Goal: Task Accomplishment & Management: Complete application form

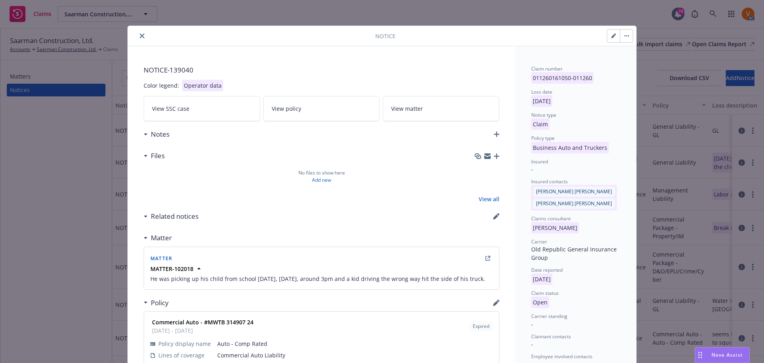
click at [611, 34] on button "button" at bounding box center [614, 35] width 13 height 13
select select "BUSINESS_AUTO_AND_TRUCKERS"
select select "open"
select select "CLAIM"
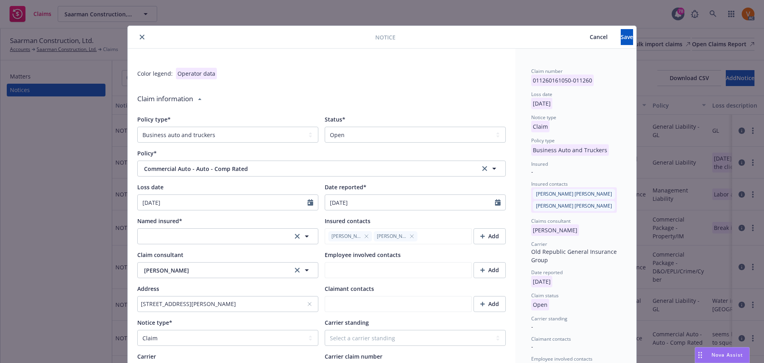
type textarea "x"
click at [401, 135] on select "Select a status Closed Open" at bounding box center [415, 135] width 181 height 16
select select "closed"
click at [325, 127] on select "Select a status Closed Open" at bounding box center [415, 135] width 181 height 16
type textarea "x"
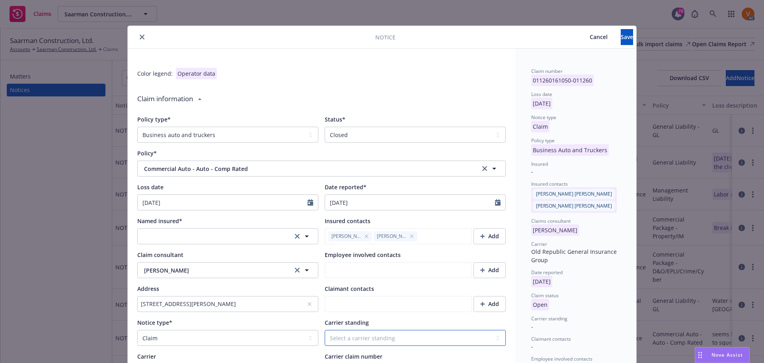
click at [432, 330] on select "Select a carrier standing Closed Not submitted Open Reopened Subrogated Withdra…" at bounding box center [415, 338] width 181 height 16
select select "WITHDRAWN"
click at [325, 330] on select "Select a carrier standing Closed Not submitted Open Reopened Subrogated Withdra…" at bounding box center [415, 338] width 181 height 16
type textarea "x"
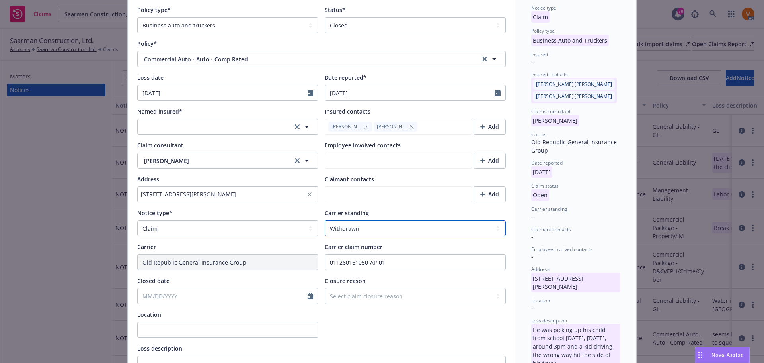
scroll to position [119, 0]
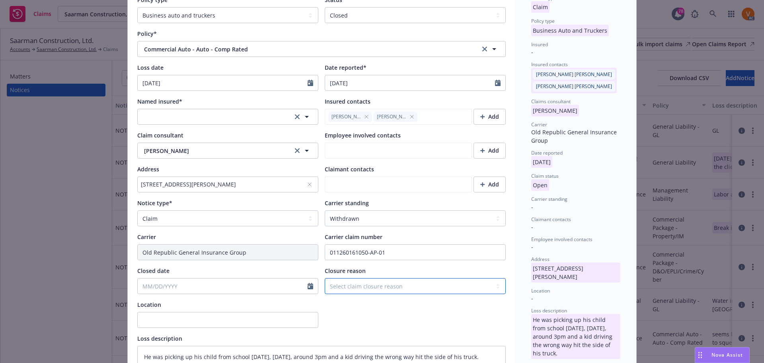
click at [370, 278] on select "Select claim closure reason Administrative closure Closed Closed no liability f…" at bounding box center [415, 286] width 181 height 16
select select "closed"
click at [325, 278] on select "Select claim closure reason Administrative closure Closed Closed no liability f…" at bounding box center [415, 286] width 181 height 16
type textarea "x"
select select "9"
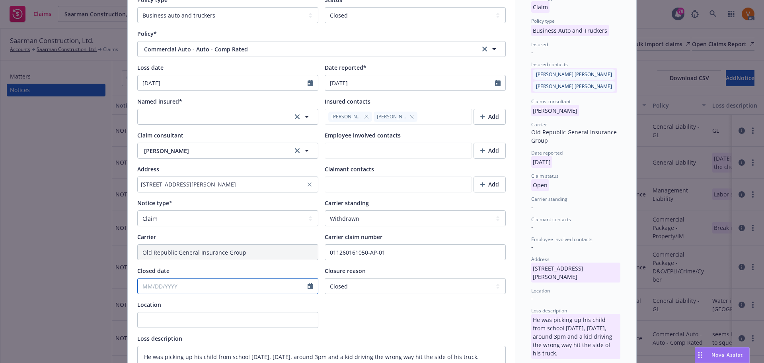
click at [262, 278] on input "Closed date" at bounding box center [223, 285] width 170 height 15
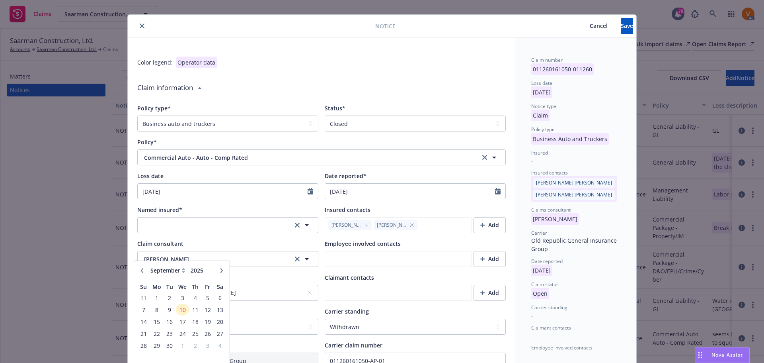
scroll to position [0, 0]
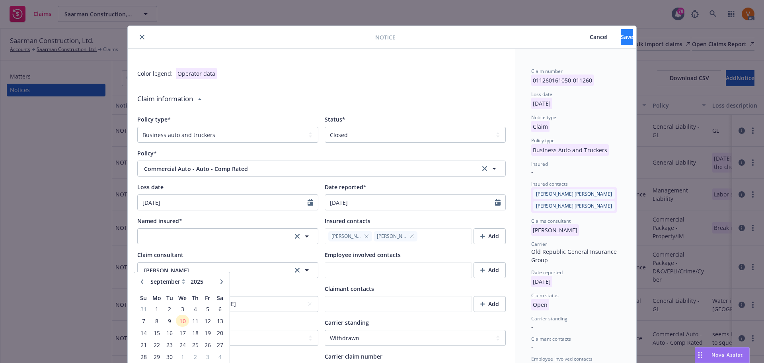
type input "[DATE]"
click at [621, 36] on span "Save" at bounding box center [627, 37] width 12 height 8
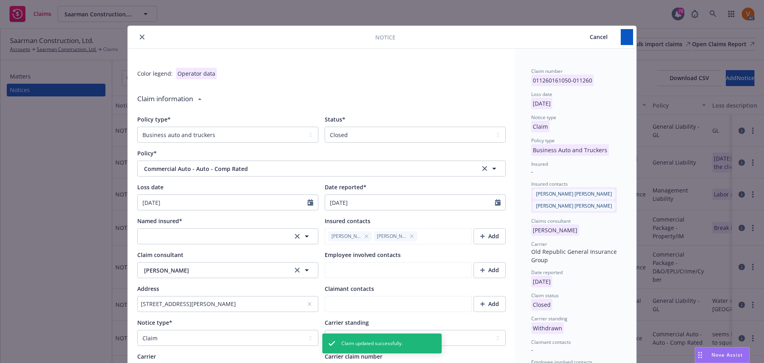
type textarea "x"
